Goal: Find specific fact: Find specific fact

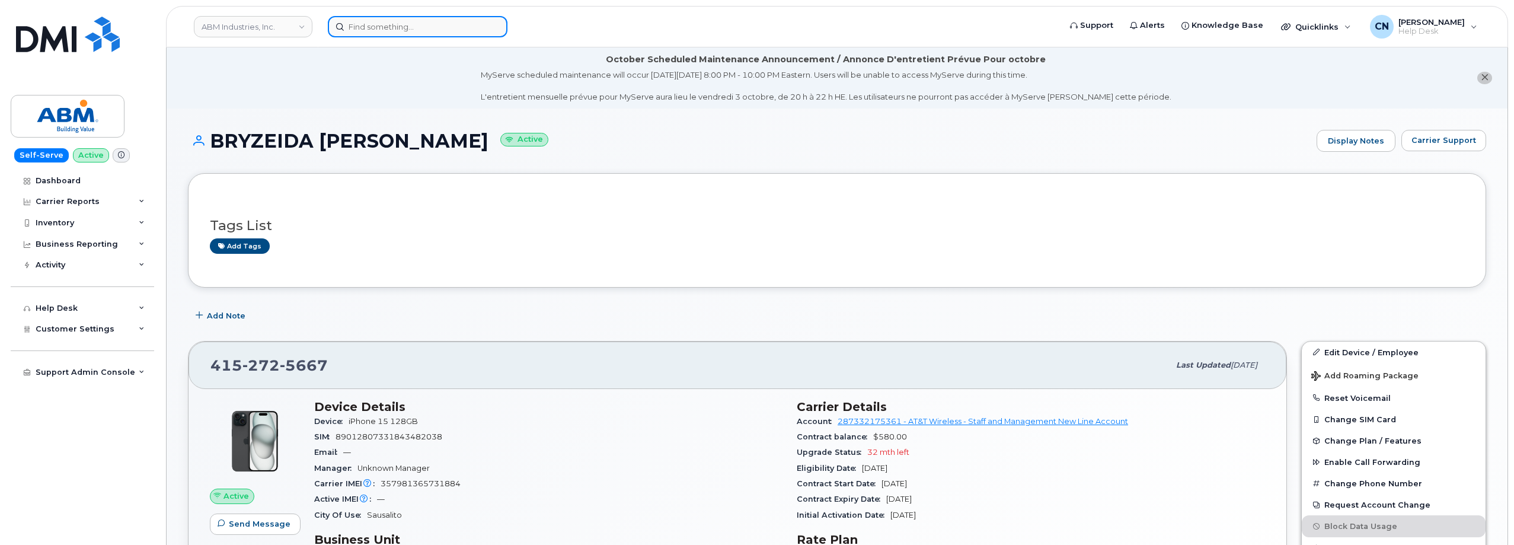
click at [434, 31] on input at bounding box center [418, 26] width 180 height 21
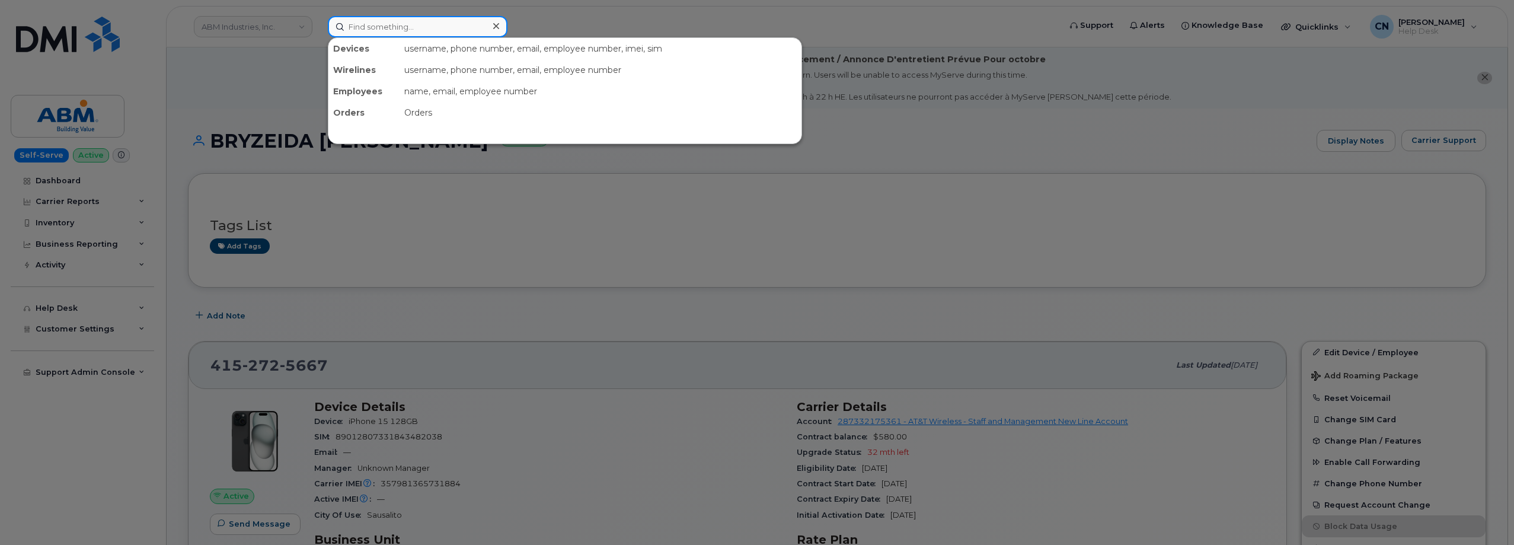
paste input "8152712786"
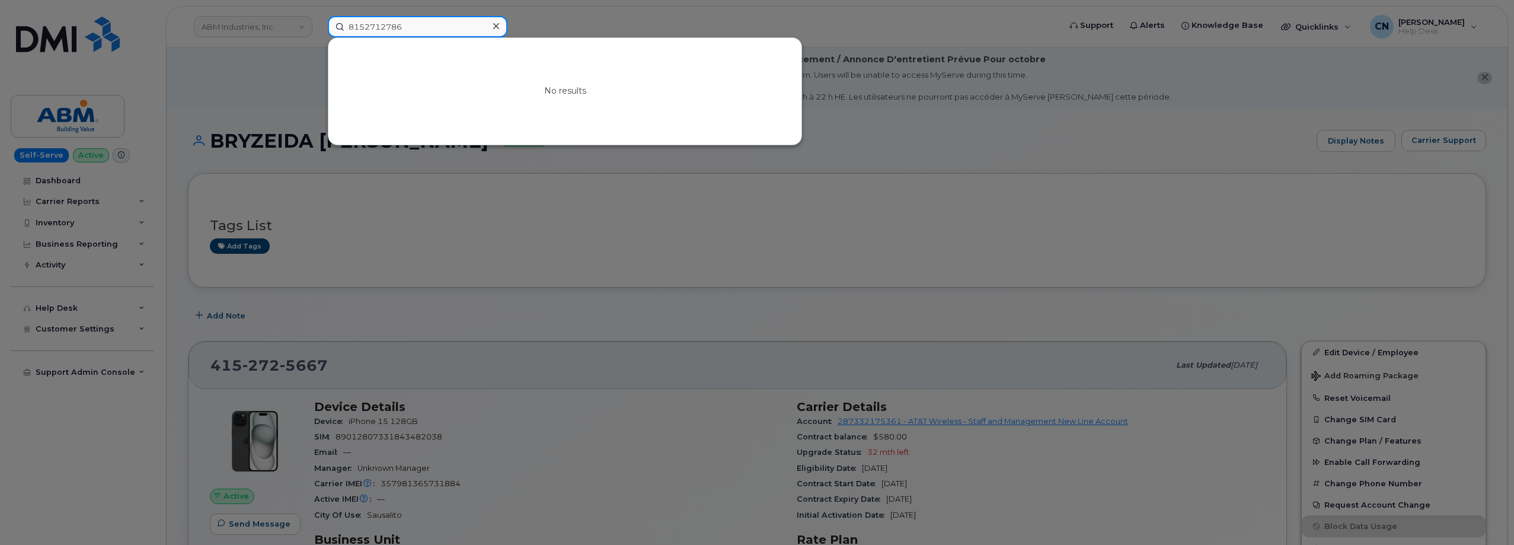
drag, startPoint x: 404, startPoint y: 22, endPoint x: 44, endPoint y: 20, distance: 359.8
click at [318, 16] on div "8152712786 No results" at bounding box center [689, 26] width 743 height 21
paste input "438528554"
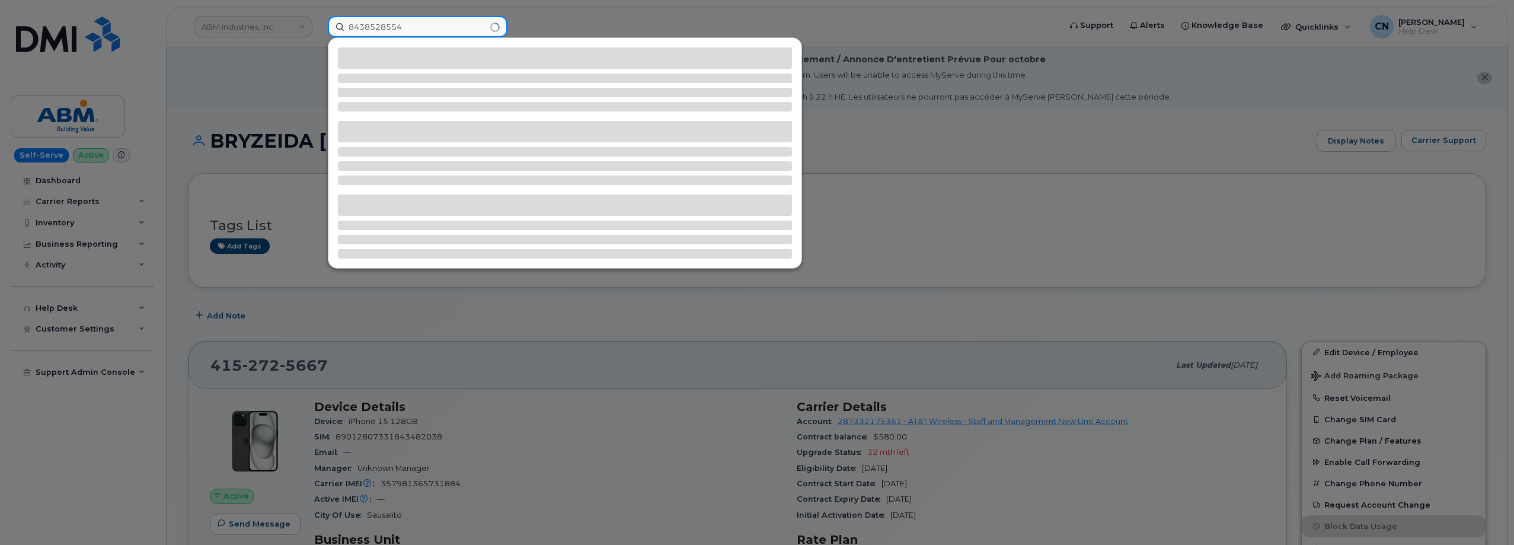
type input "8438528554"
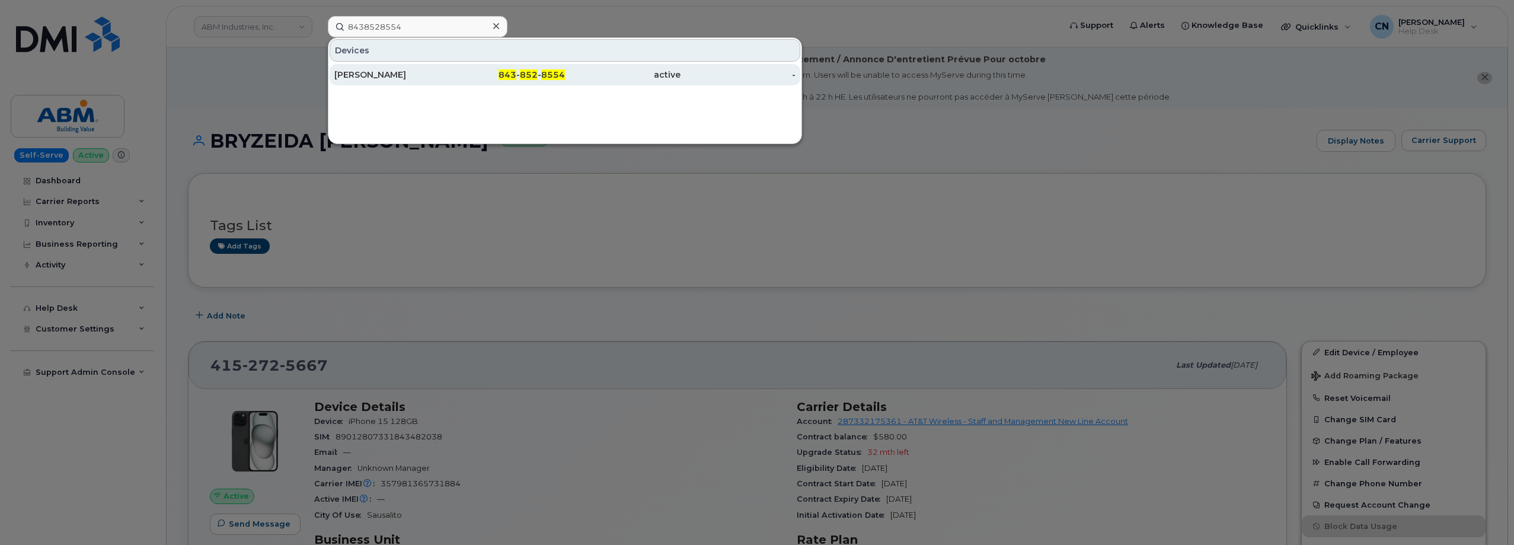
click at [376, 70] on div "[PERSON_NAME]" at bounding box center [392, 75] width 116 height 12
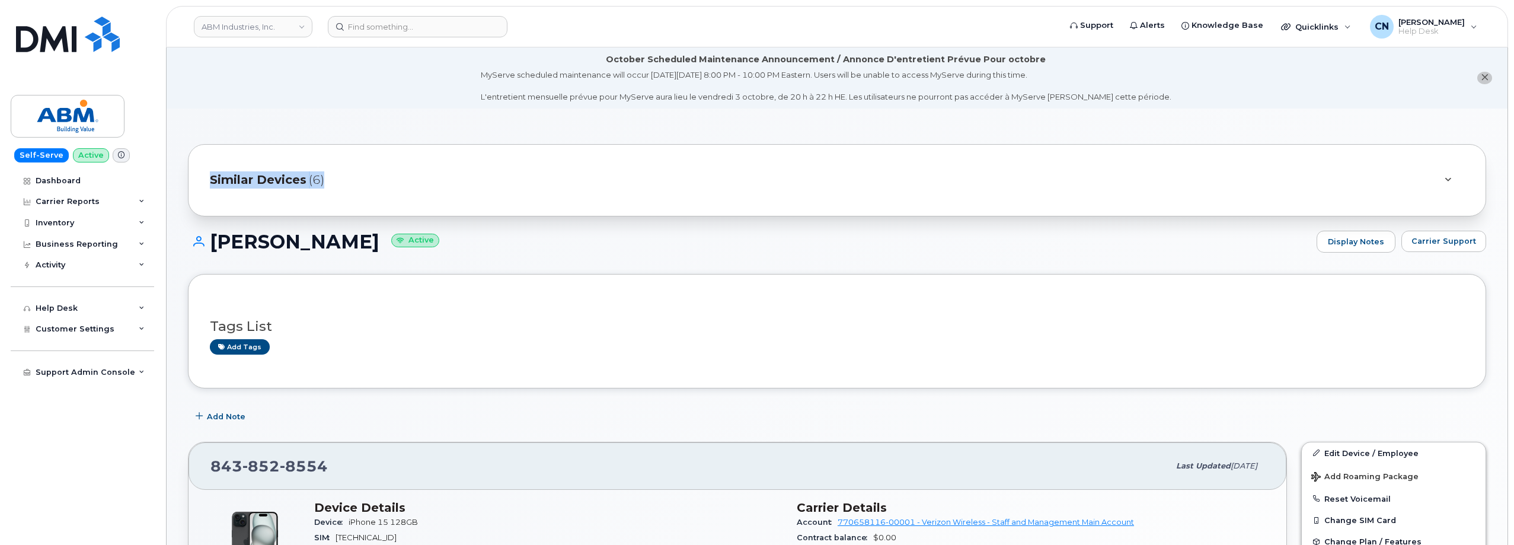
copy h1 "[PERSON_NAME]"
drag, startPoint x: 377, startPoint y: 239, endPoint x: 228, endPoint y: 247, distance: 149.6
click at [213, 250] on h1 "LENA SHEPPARD Active" at bounding box center [749, 241] width 1123 height 21
click at [454, 320] on h3 "Tags List" at bounding box center [837, 326] width 1254 height 15
click at [1439, 251] on div "Carrier Support" at bounding box center [1443, 242] width 85 height 23
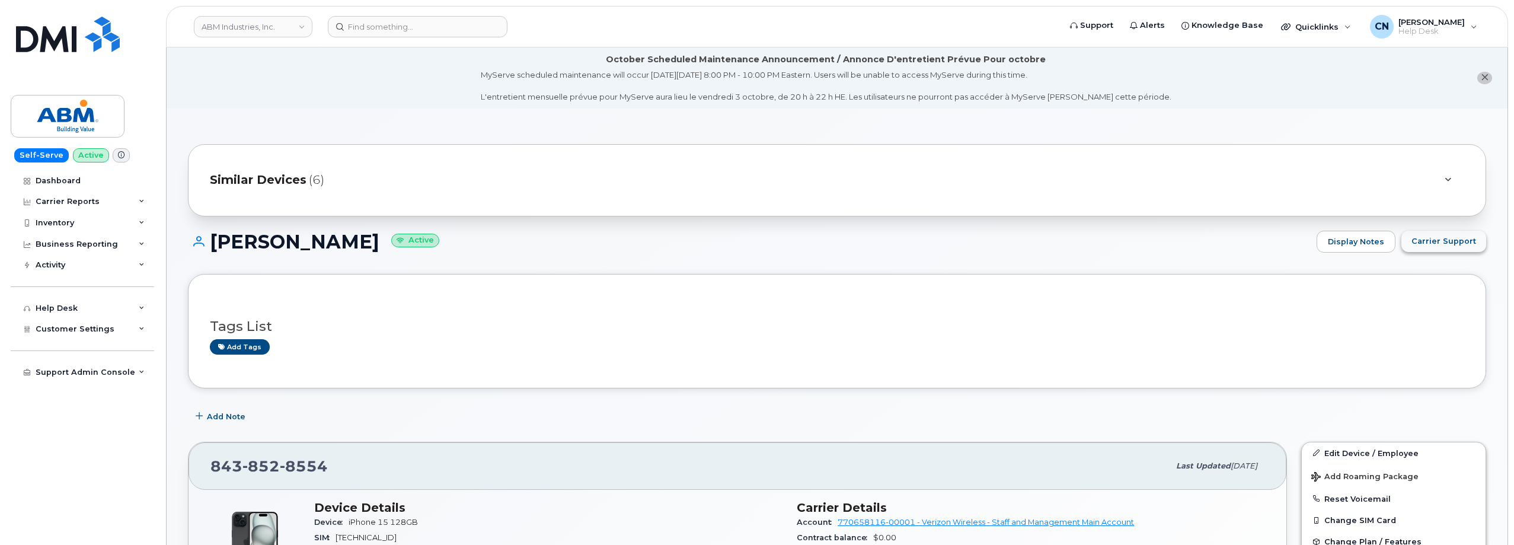
click at [1421, 246] on span "Carrier Support" at bounding box center [1443, 240] width 65 height 11
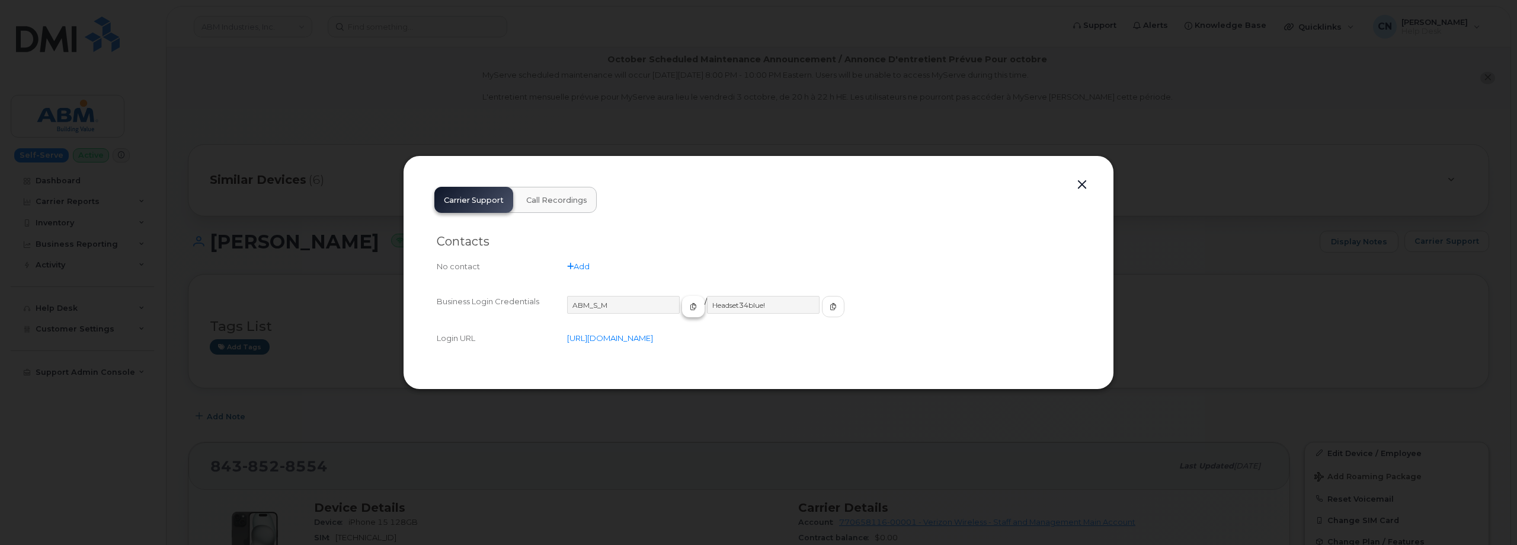
click at [683, 311] on button "button" at bounding box center [693, 306] width 23 height 21
click at [822, 301] on button "button" at bounding box center [833, 306] width 23 height 21
click at [1076, 183] on button "button" at bounding box center [1082, 185] width 18 height 17
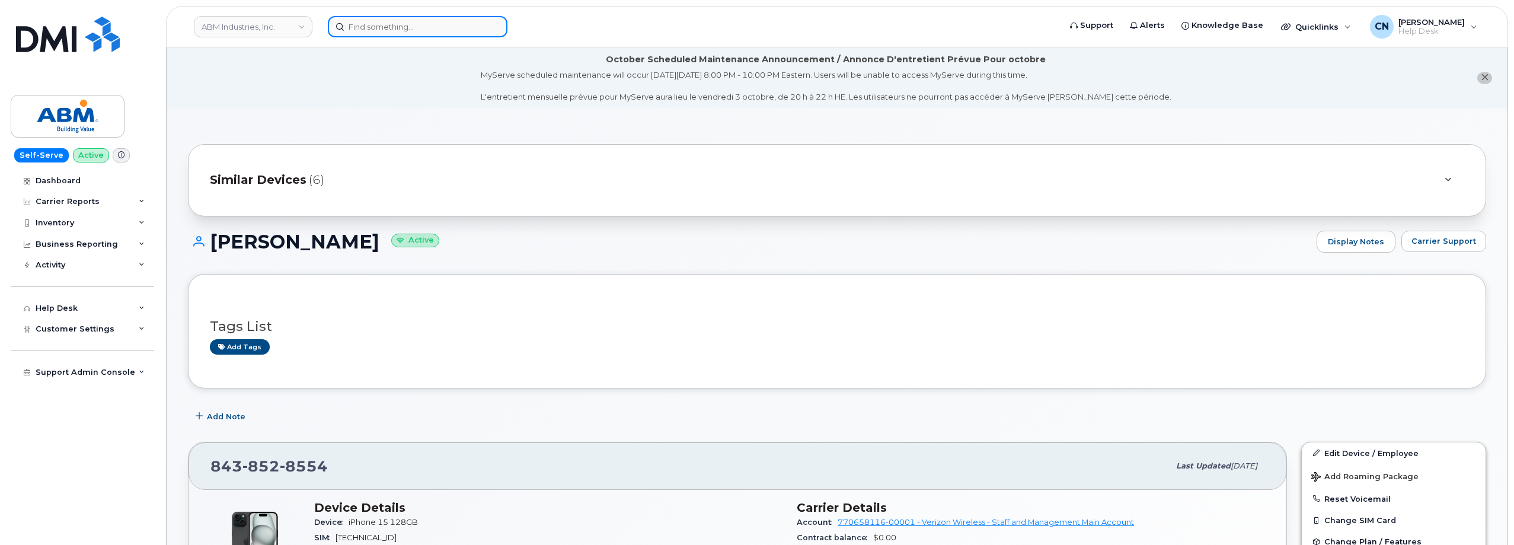
click at [372, 27] on input at bounding box center [418, 26] width 180 height 21
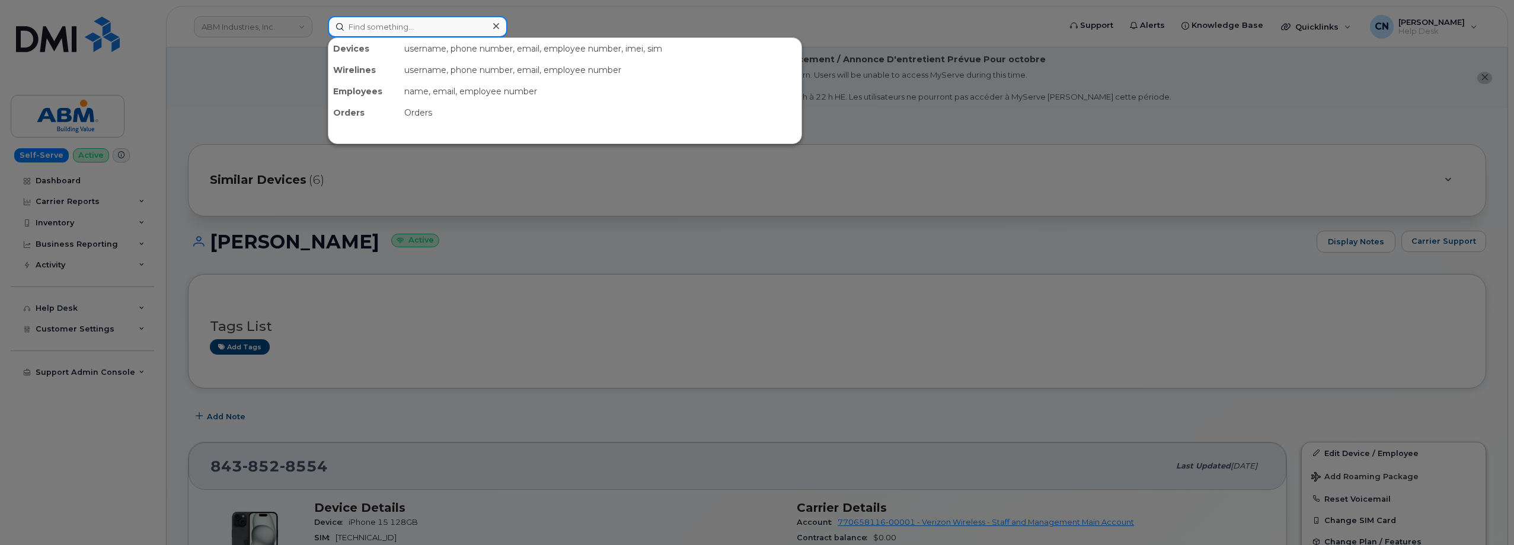
paste input "6574789944"
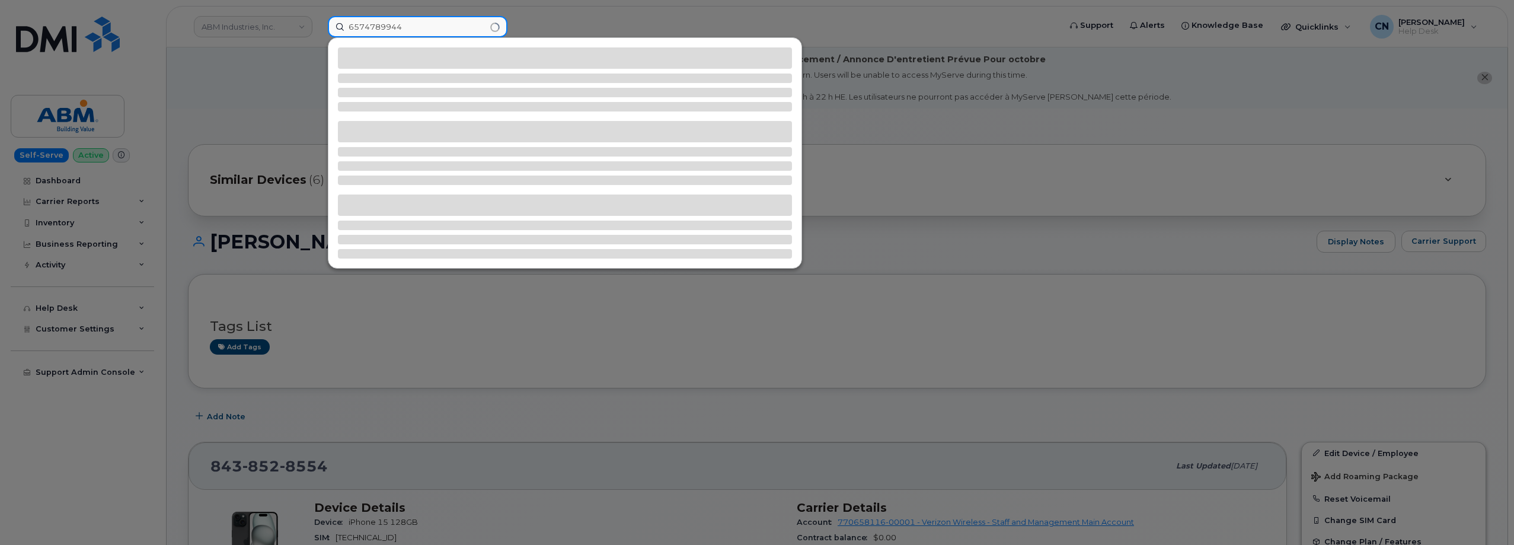
type input "6574789944"
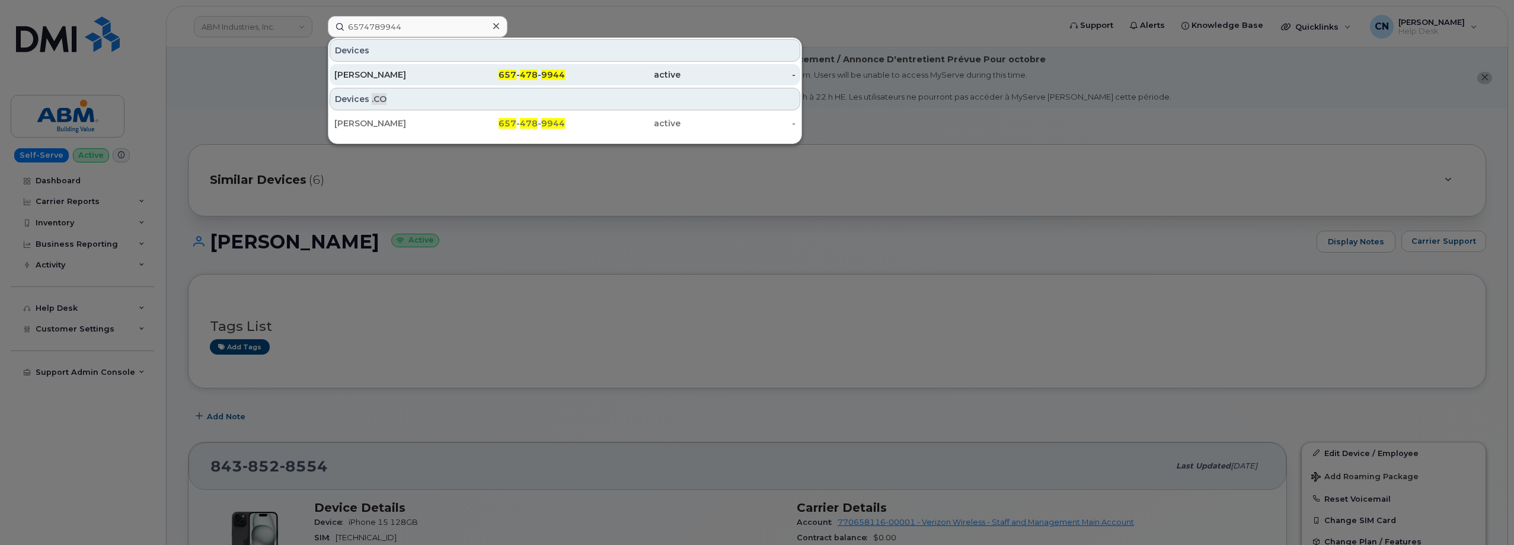
click at [372, 73] on div "DAWN PAPA" at bounding box center [392, 75] width 116 height 12
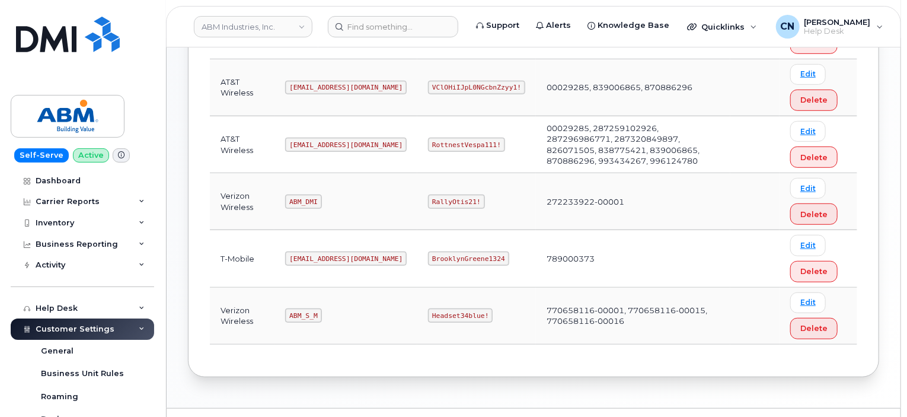
scroll to position [296, 0]
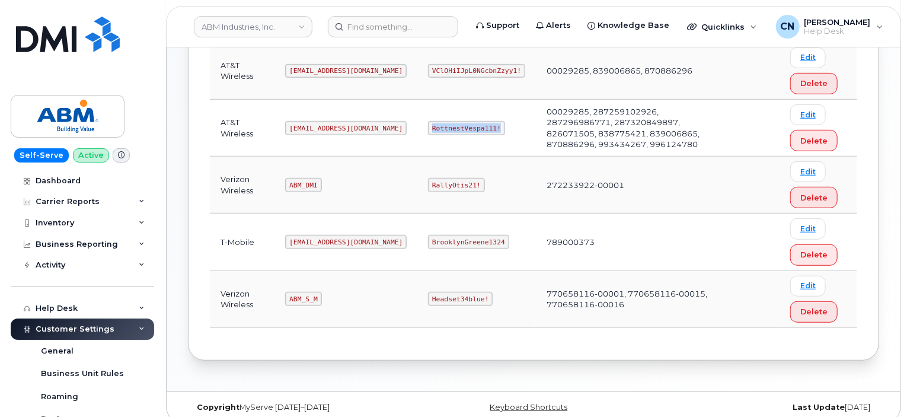
drag, startPoint x: 388, startPoint y: 129, endPoint x: 464, endPoint y: 133, distance: 76.6
click at [464, 133] on td "RottnestVespa111!" at bounding box center [476, 128] width 119 height 57
copy code "RottnestVespa111!"
